Goal: Task Accomplishment & Management: Complete application form

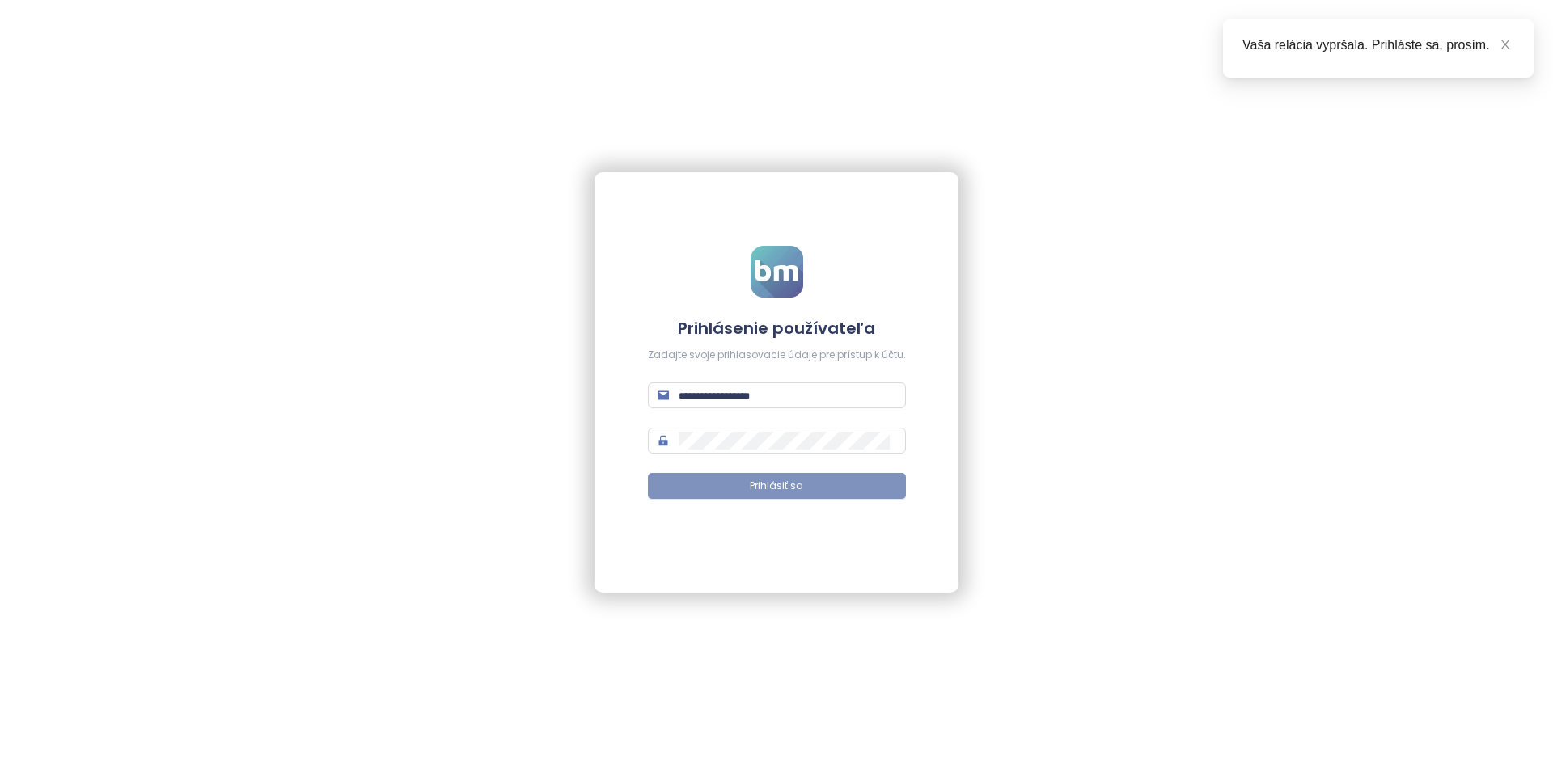
type input "**********"
click at [763, 475] on button "Prihlásiť sa" at bounding box center [777, 486] width 258 height 26
